Goal: Find specific page/section: Find specific page/section

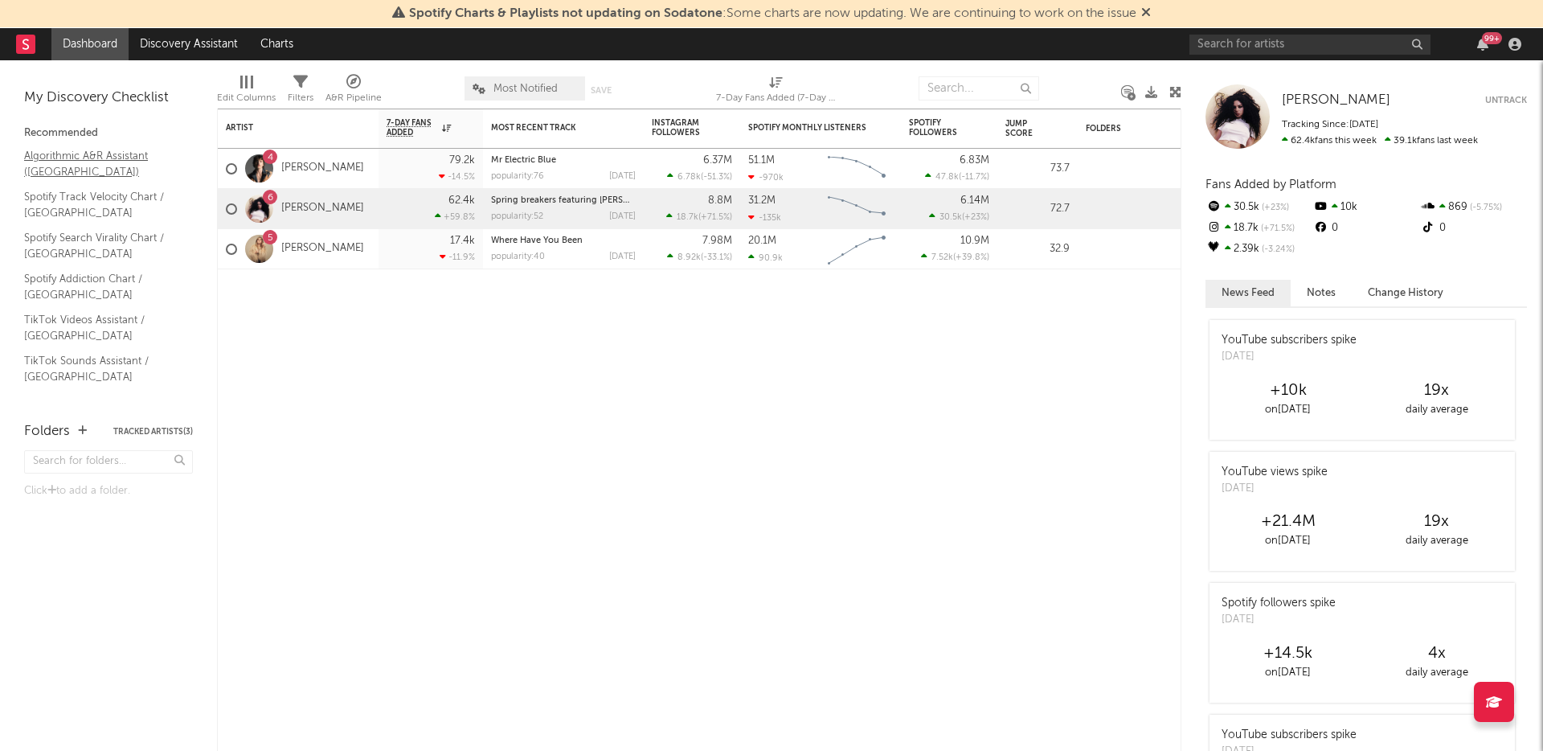
click at [116, 162] on link "Algorithmic A&R Assistant ([GEOGRAPHIC_DATA])" at bounding box center [100, 163] width 153 height 33
click at [146, 288] on link "Spotify Addiction Chart / Middle East" at bounding box center [100, 286] width 153 height 33
click at [103, 203] on link "Spotify Track Velocity Chart / Middle East" at bounding box center [100, 204] width 153 height 33
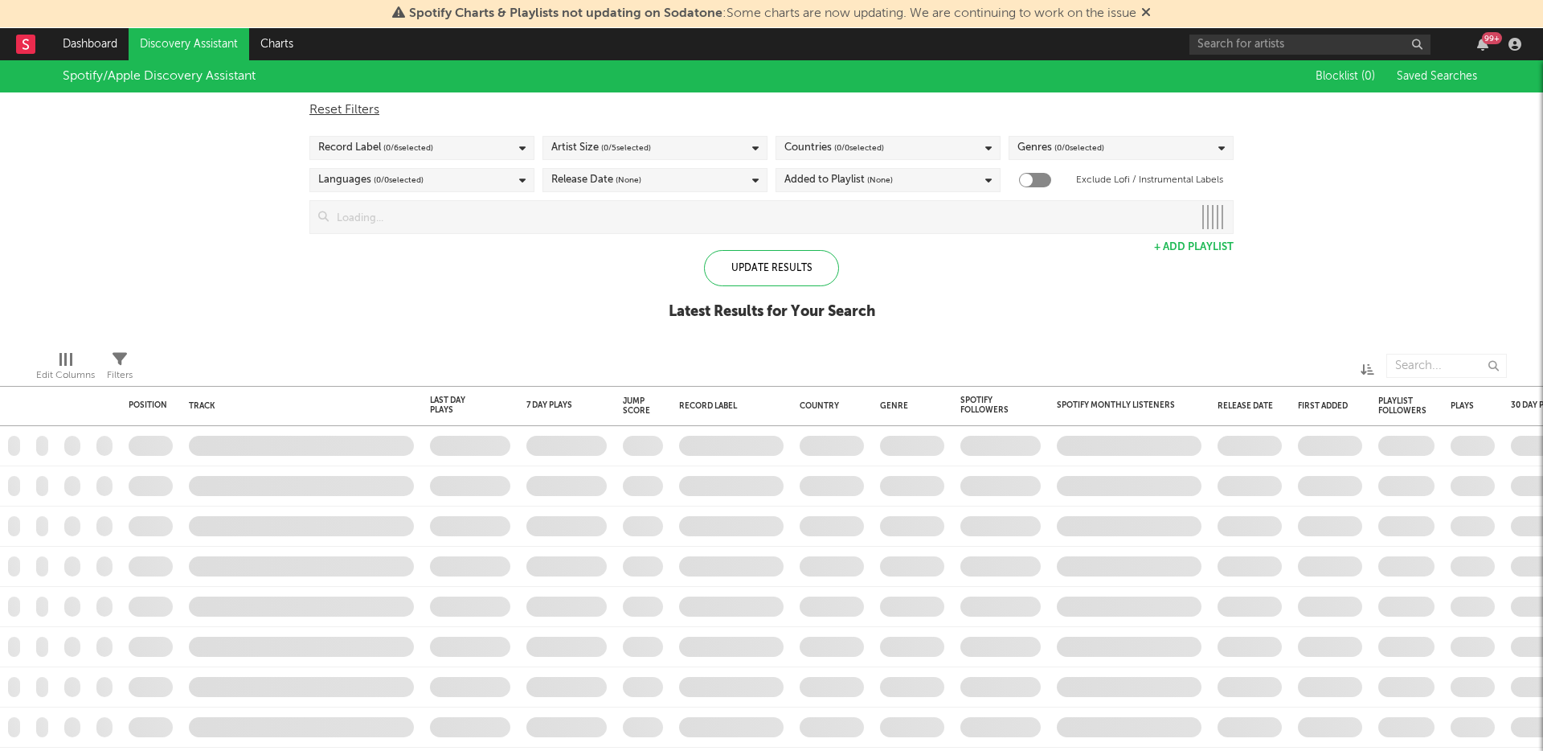
checkbox input "true"
